Goal: Obtain resource: Download file/media

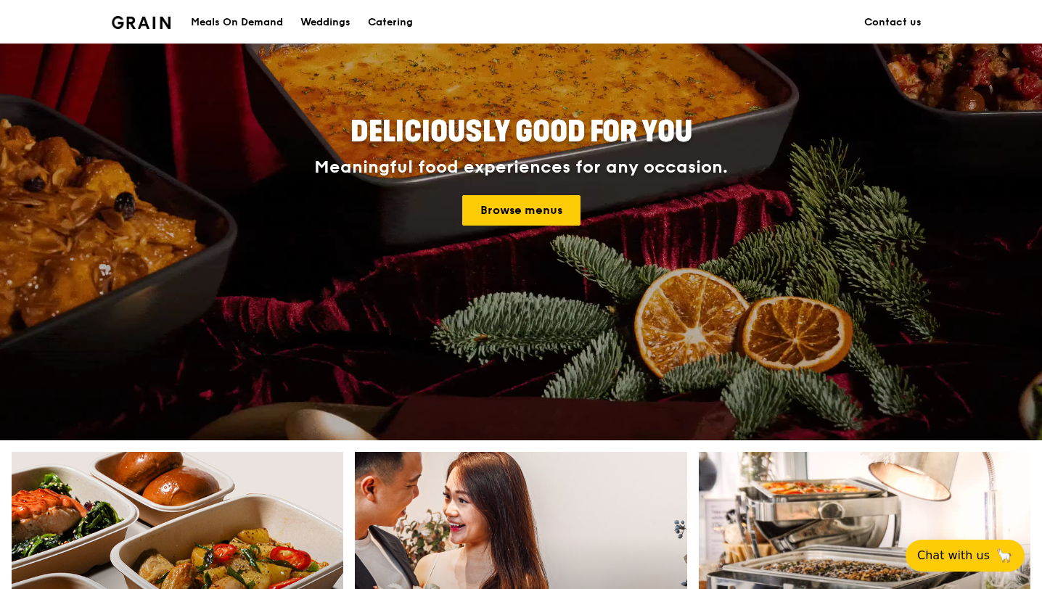
scroll to position [193, 0]
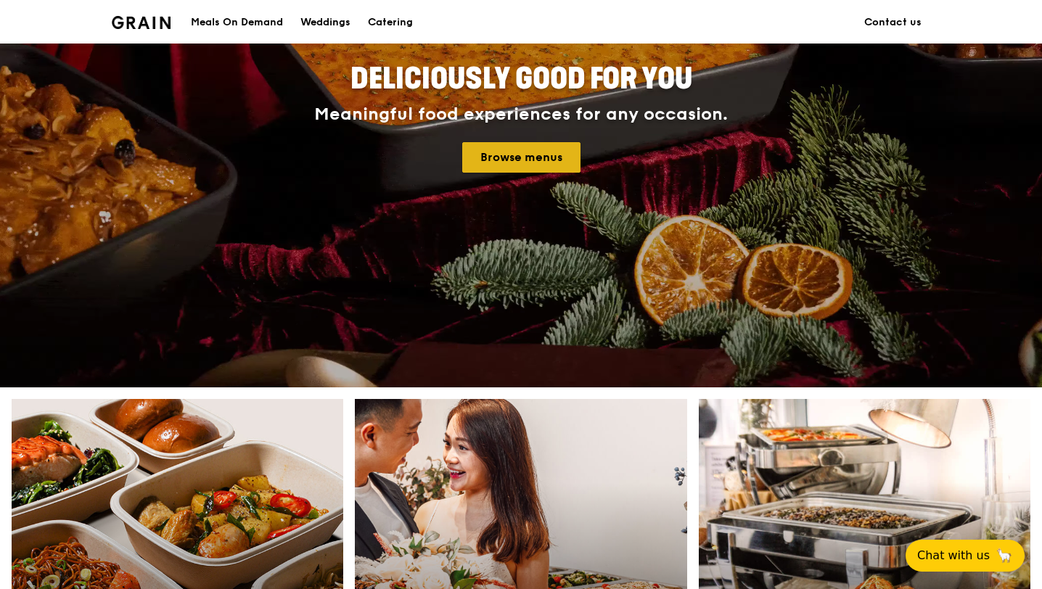
click at [501, 165] on link "Browse menus" at bounding box center [521, 157] width 118 height 30
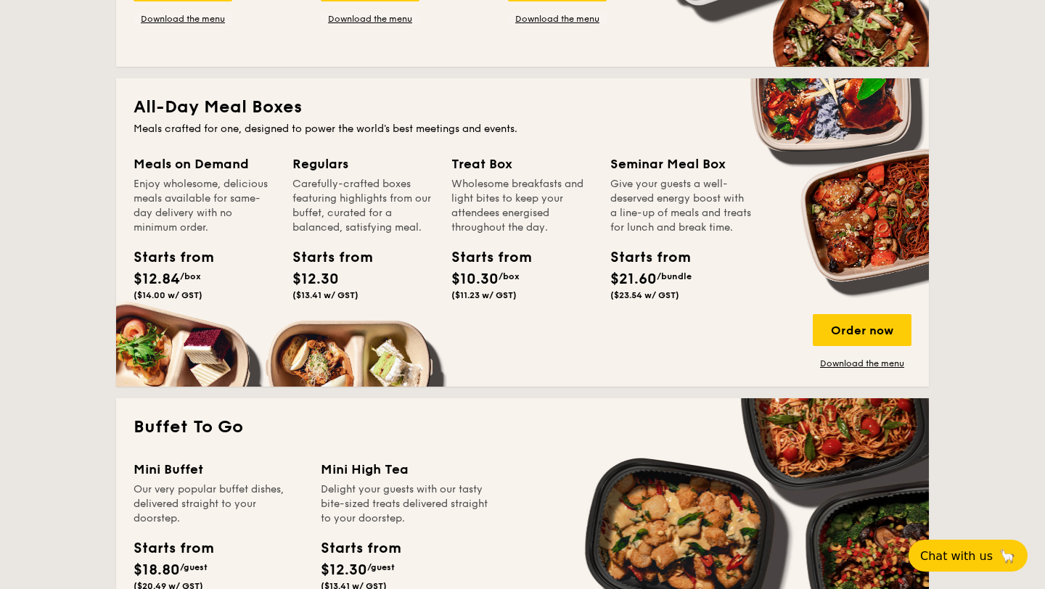
scroll to position [900, 0]
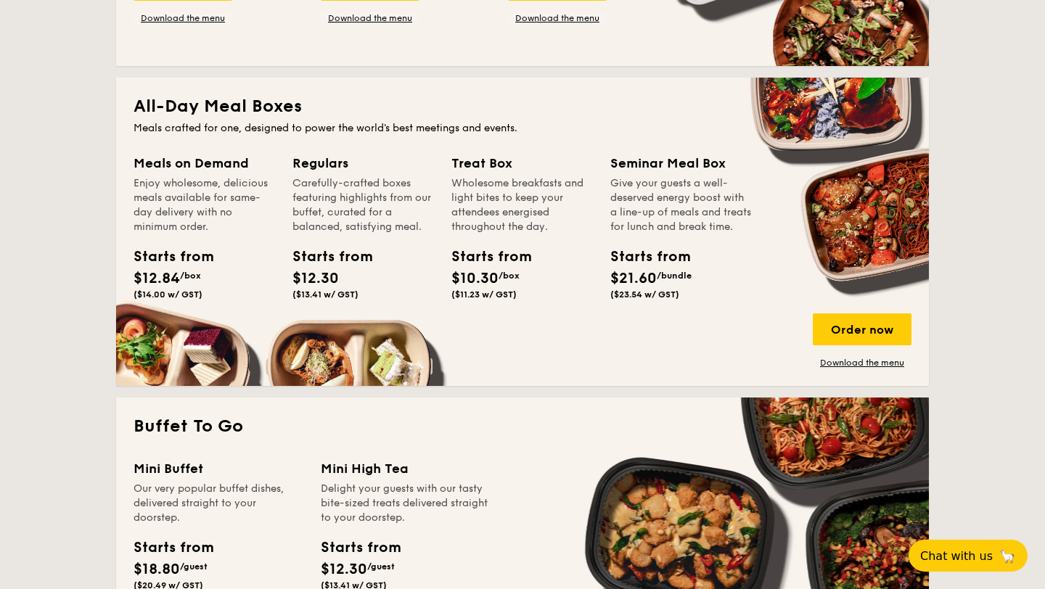
click at [832, 369] on div "All-Day Meal Boxes Meals crafted for one, designed to power the world's best me…" at bounding box center [522, 232] width 813 height 308
click at [832, 366] on link "Download the menu" at bounding box center [862, 363] width 99 height 12
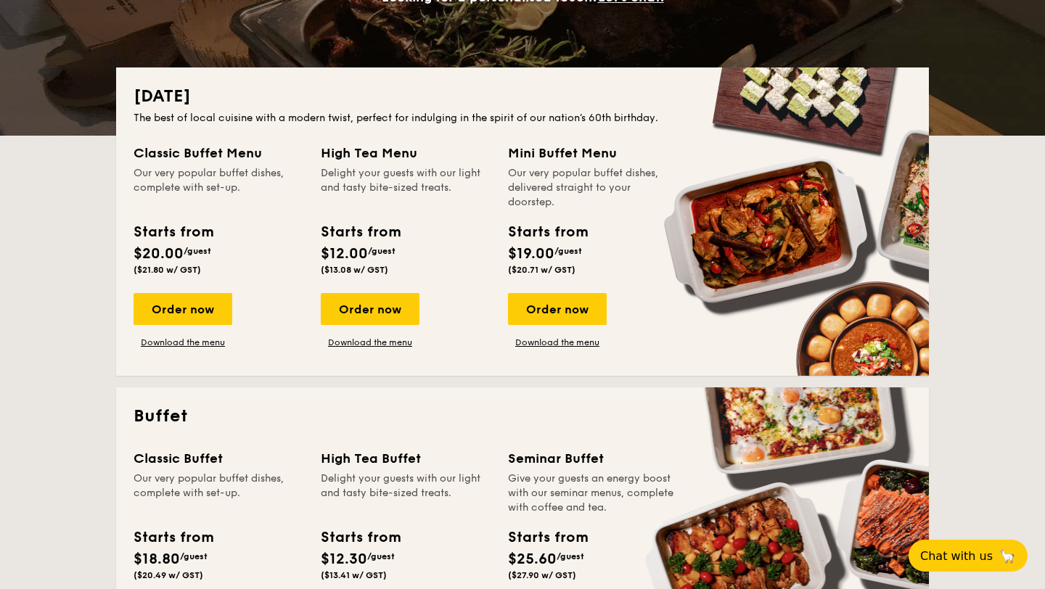
scroll to position [0, 0]
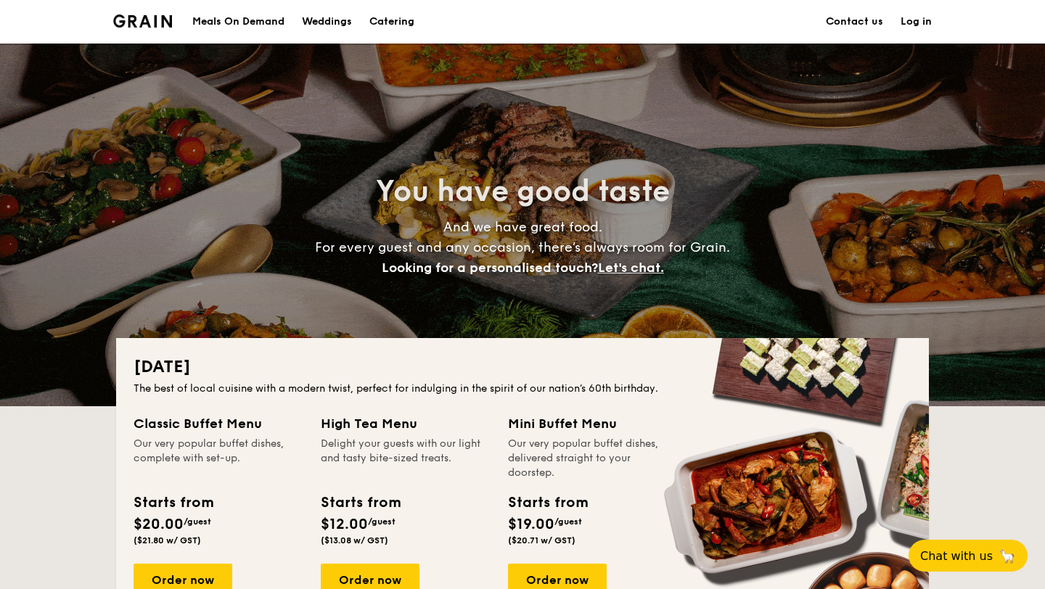
click at [401, 32] on h1 "Catering" at bounding box center [391, 22] width 45 height 44
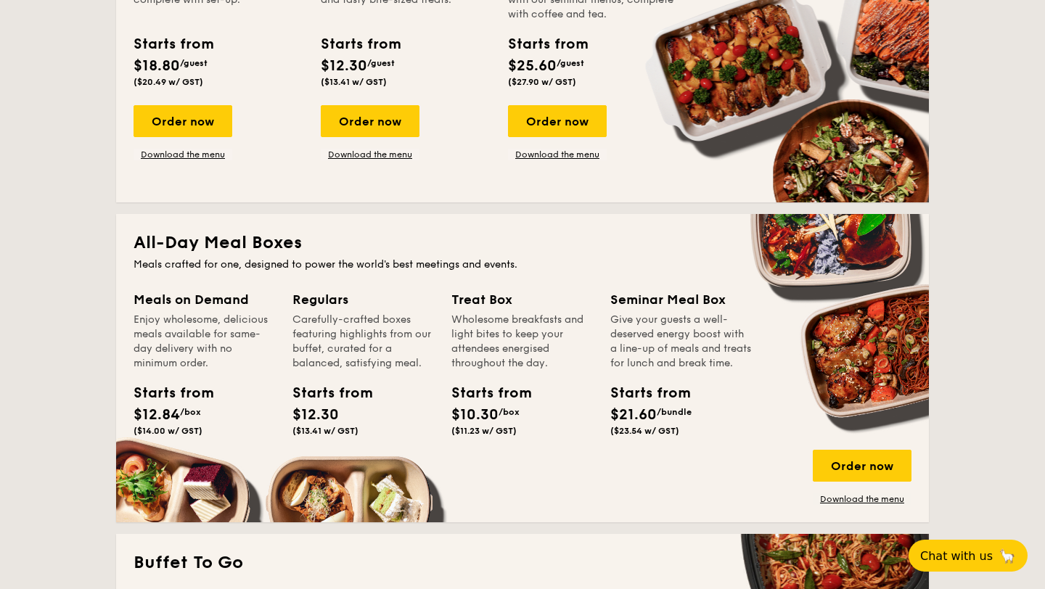
scroll to position [761, 0]
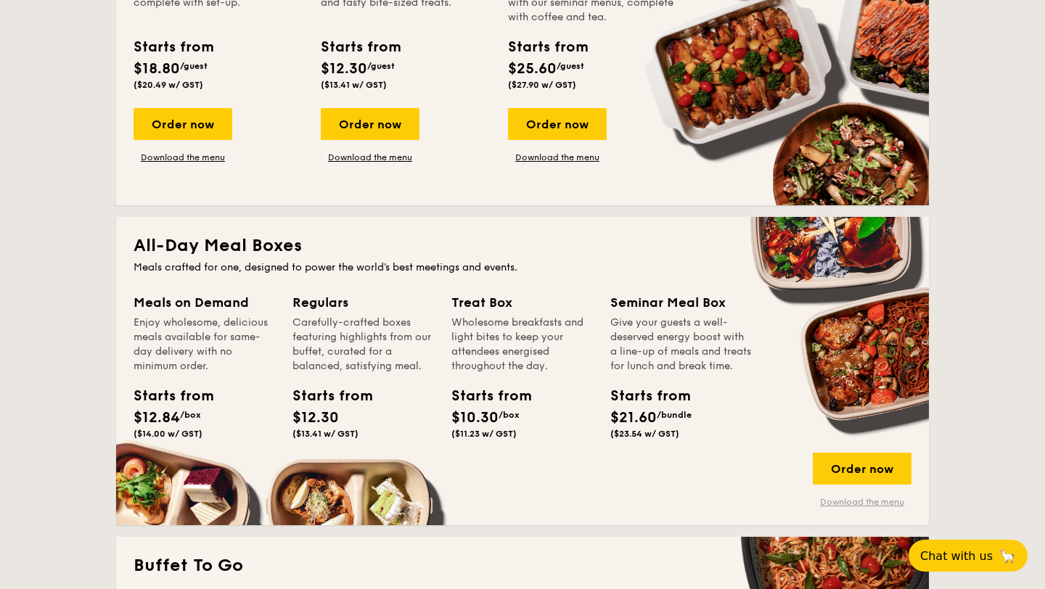
click at [871, 504] on link "Download the menu" at bounding box center [862, 502] width 99 height 12
